Goal: Transaction & Acquisition: Obtain resource

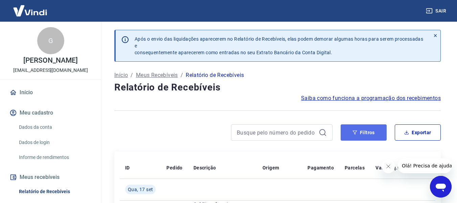
click at [373, 132] on button "Filtros" at bounding box center [364, 132] width 46 height 16
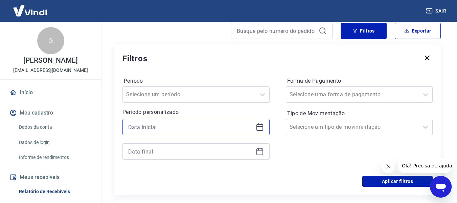
click at [178, 126] on input at bounding box center [190, 127] width 125 height 10
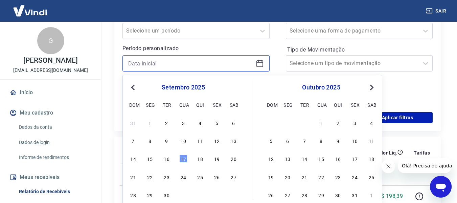
scroll to position [169, 0]
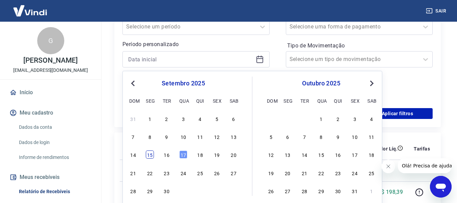
click at [148, 155] on div "15" at bounding box center [150, 154] width 8 height 8
type input "15/09/2025"
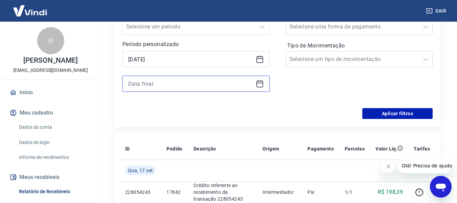
click at [174, 82] on input at bounding box center [190, 83] width 125 height 10
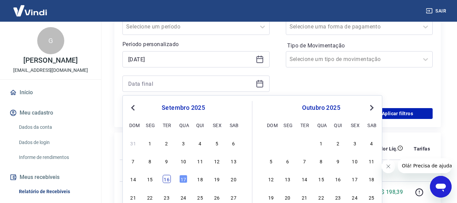
click at [168, 181] on div "16" at bounding box center [167, 179] width 8 height 8
type input "16/09/2025"
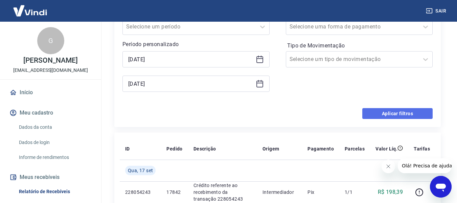
click at [392, 115] on button "Aplicar filtros" at bounding box center [397, 113] width 70 height 11
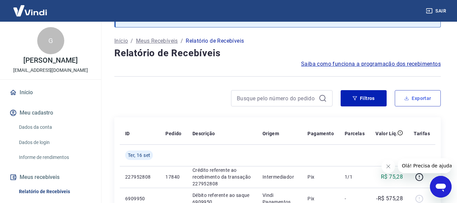
scroll to position [34, 0]
click at [423, 99] on button "Exportar" at bounding box center [418, 98] width 46 height 16
type input "15/09/2025"
type input "16/09/2025"
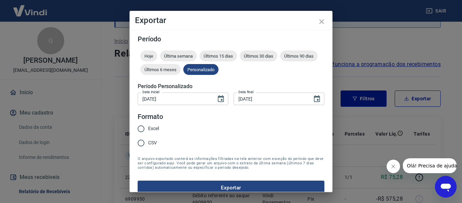
click at [163, 123] on div "Excel CSV" at bounding box center [151, 135] width 27 height 29
click at [156, 126] on span "Excel" at bounding box center [153, 128] width 11 height 7
click at [148, 126] on input "Excel" at bounding box center [141, 128] width 14 height 14
radio input "true"
click at [221, 182] on button "Exportar" at bounding box center [231, 187] width 187 height 14
